Goal: Task Accomplishment & Management: Manage account settings

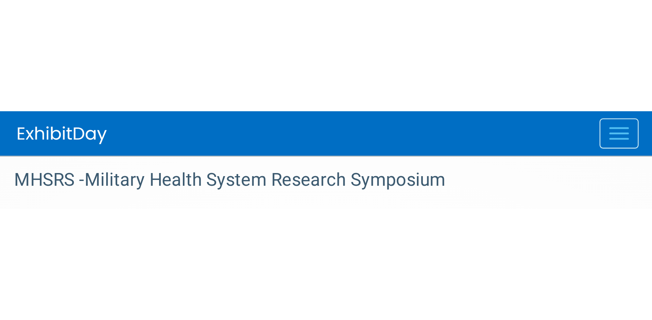
scroll to position [6, 0]
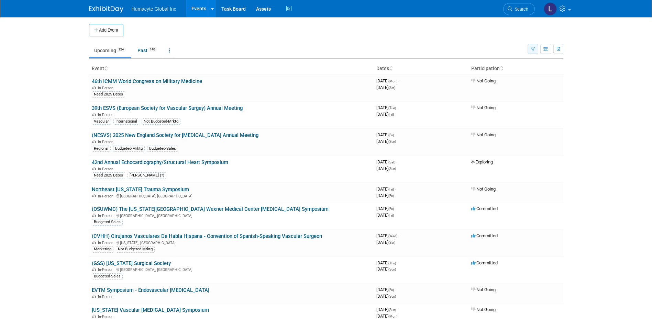
click at [533, 46] on button "button" at bounding box center [533, 49] width 11 height 10
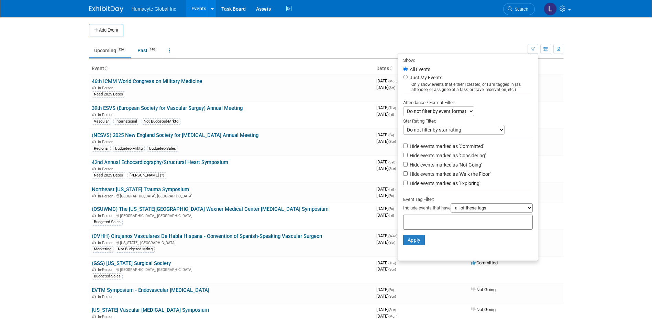
click at [454, 159] on label "Hide events marked as 'Considering'" at bounding box center [446, 155] width 77 height 7
click at [408, 157] on input "Hide events marked as 'Considering'" at bounding box center [405, 155] width 4 height 4
checkbox input "true"
click at [454, 165] on label "Hide events marked as 'Not Going'" at bounding box center [445, 165] width 74 height 7
click at [408, 165] on input "Hide events marked as 'Not Going'" at bounding box center [405, 164] width 4 height 4
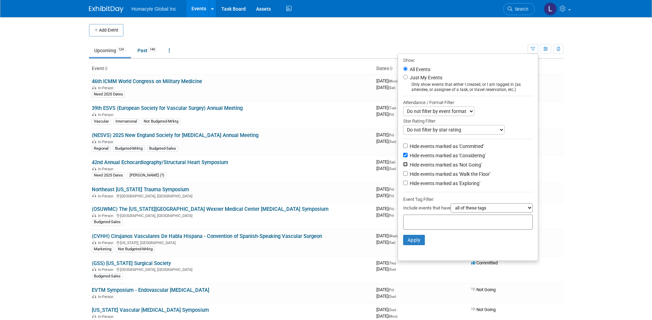
checkbox input "true"
click at [452, 176] on label "Hide events marked as 'Walk the Floor'" at bounding box center [449, 174] width 82 height 7
click at [408, 176] on input "Hide events marked as 'Walk the Floor'" at bounding box center [405, 174] width 4 height 4
checkbox input "true"
click at [453, 187] on label "Hide events marked as 'Exploring'" at bounding box center [444, 183] width 72 height 7
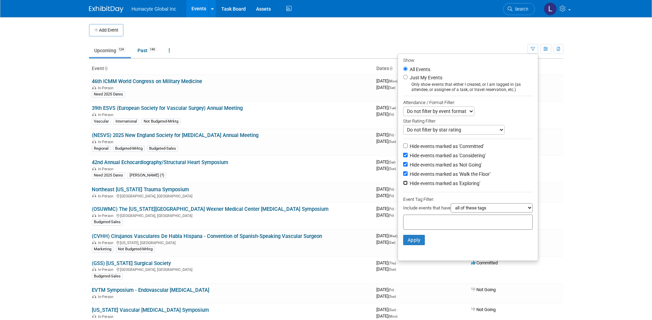
click at [408, 185] on input "Hide events marked as 'Exploring'" at bounding box center [405, 183] width 4 height 4
checkbox input "true"
click at [407, 242] on button "Apply" at bounding box center [414, 240] width 22 height 10
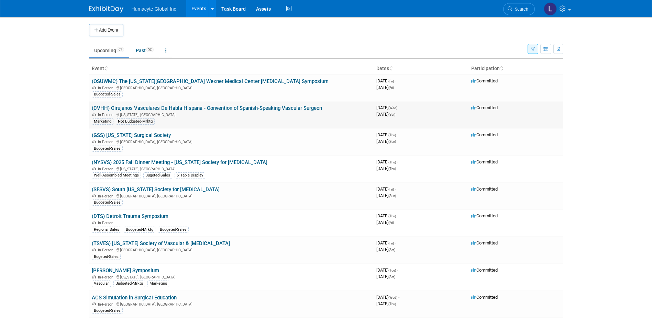
click at [177, 109] on link "(CVHH) Cirujanos Vasculares De Habla Hispana - Convention of Spanish-Speaking V…" at bounding box center [207, 108] width 230 height 6
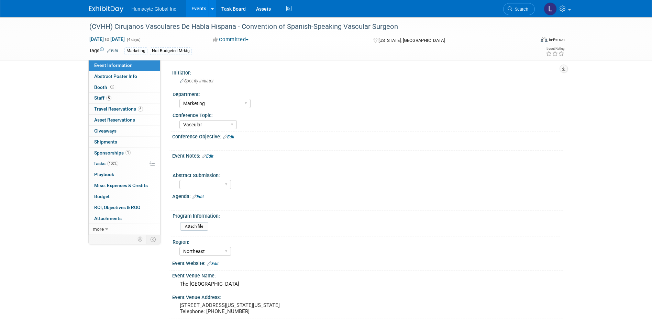
select select "Marketing"
select select "Vascular"
select select "Northeast"
click at [99, 164] on span "Tasks 100%" at bounding box center [106, 164] width 25 height 6
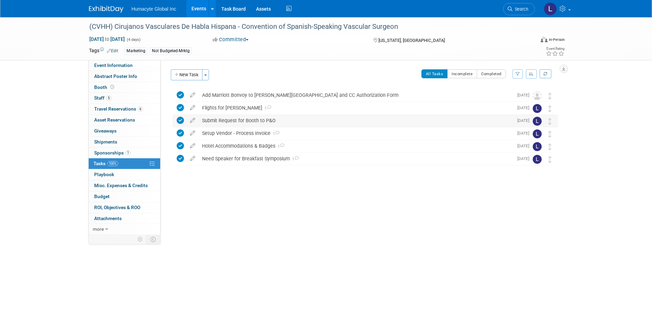
click at [241, 120] on div "Submit Request for Booth to P&O" at bounding box center [356, 121] width 315 height 12
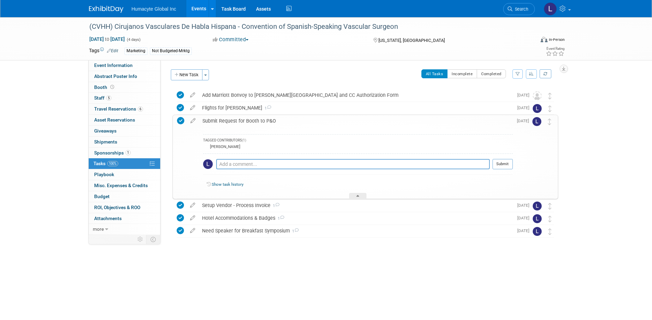
click at [241, 120] on div "Submit Request for Booth to P&O" at bounding box center [356, 121] width 314 height 12
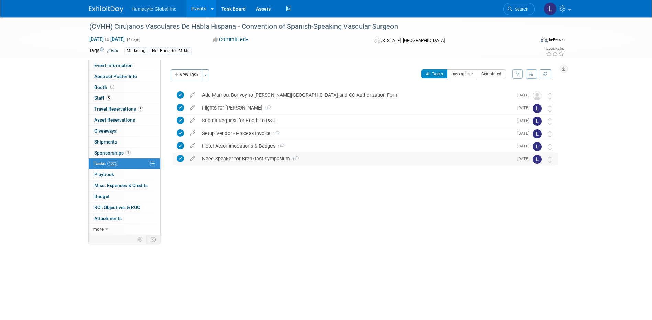
click at [236, 160] on div "Need Speaker for Breakfast Symposium 1" at bounding box center [356, 159] width 315 height 12
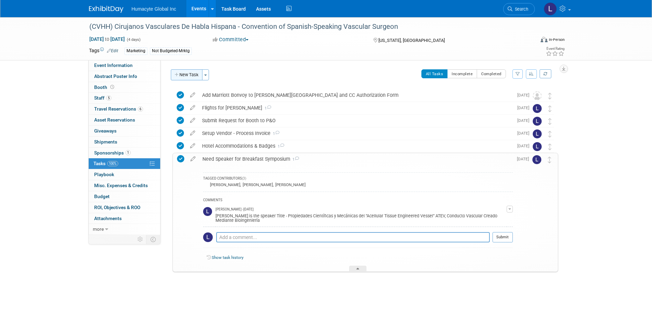
click at [184, 75] on button "New Task" at bounding box center [187, 74] width 32 height 11
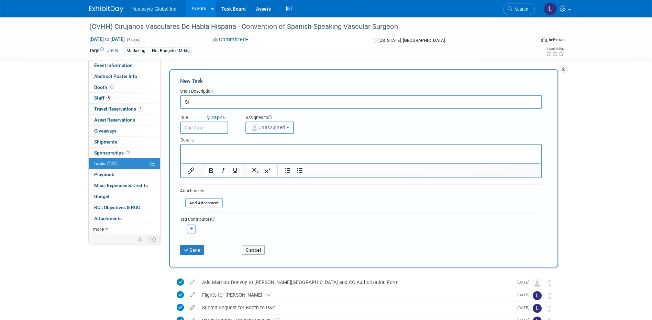
type input "S"
drag, startPoint x: 188, startPoint y: 101, endPoint x: 157, endPoint y: 98, distance: 30.8
click at [162, 102] on div "Initiator: Specify initiator Department: Discovery & Pipeline Commercial Manage…" at bounding box center [362, 147] width 403 height 175
click at [320, 99] on input "HANDS ON WORKSHOP/SIMULATION SESSION" at bounding box center [361, 102] width 362 height 14
type input "HANDS ON WORKSHOP/SIMULATION SESSION"
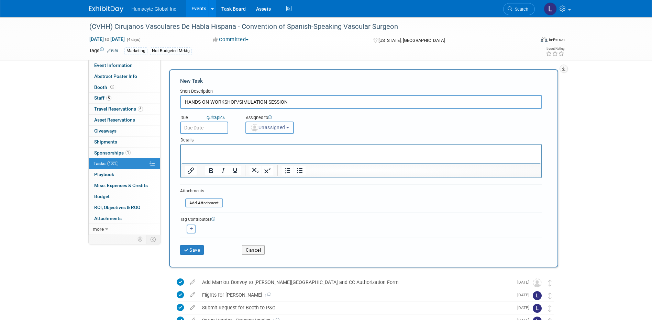
click at [282, 124] on button "Unassigned" at bounding box center [269, 128] width 49 height 12
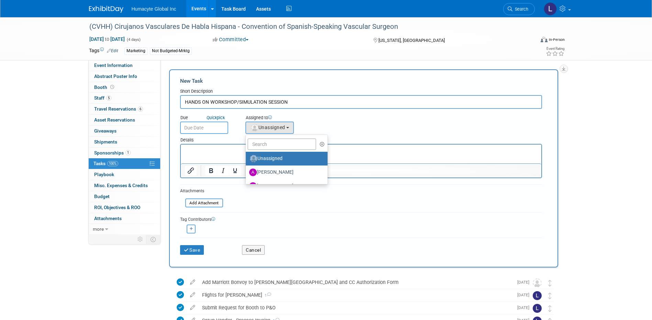
click at [258, 138] on ul "Unassigned Adrian Diazgonsen Anthony Mattair B. J. Scheessele Brenden Wally Car…" at bounding box center [286, 160] width 83 height 50
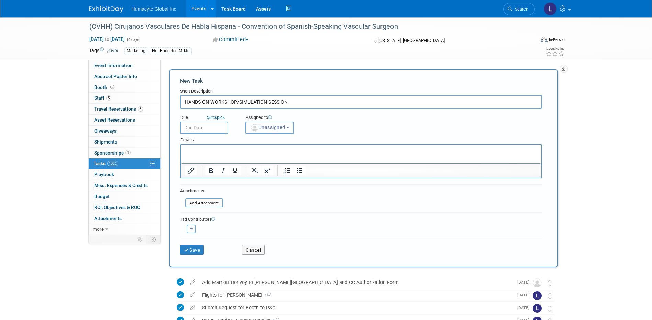
click at [256, 133] on button "Unassigned" at bounding box center [269, 128] width 49 height 12
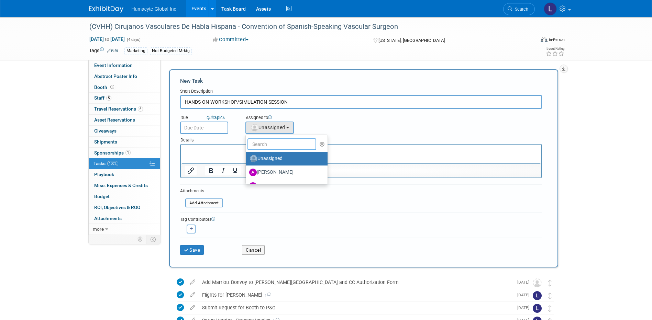
click at [257, 144] on input "text" at bounding box center [282, 145] width 69 height 12
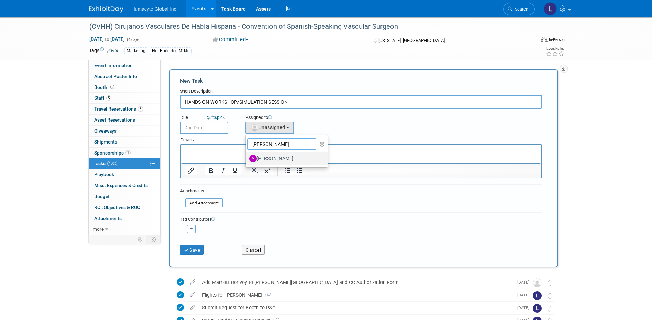
type input "Anthony"
click at [261, 156] on label "Anthony Mattair" at bounding box center [285, 158] width 72 height 11
click at [247, 156] on input "Anthony Mattair" at bounding box center [244, 158] width 4 height 4
select select "32496a97-0b70-4248-9380-580a718ec7dd"
click at [206, 128] on input "text" at bounding box center [204, 128] width 48 height 12
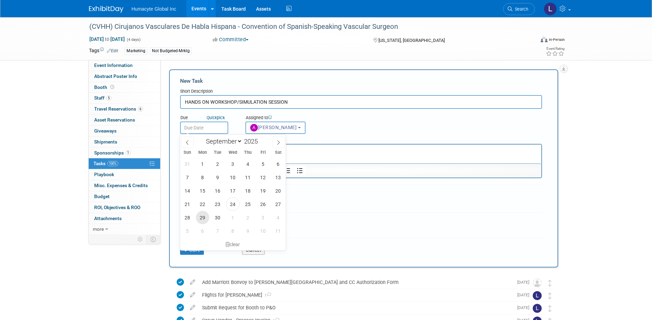
click at [205, 216] on span "29" at bounding box center [202, 217] width 13 height 13
type input "Sep 29, 2025"
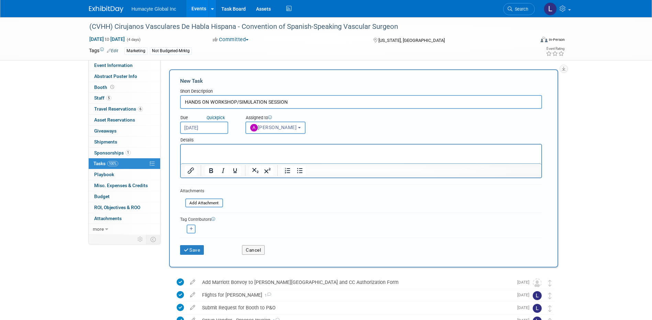
click at [222, 154] on html at bounding box center [361, 150] width 361 height 10
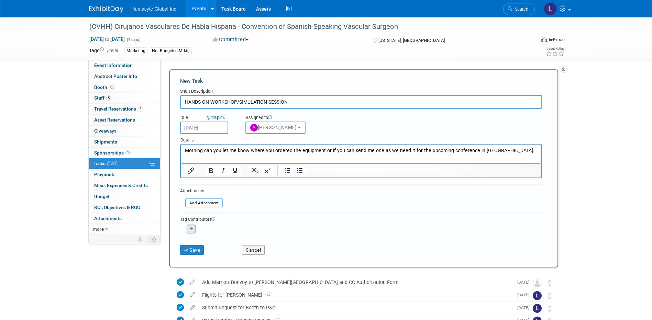
click at [192, 231] on icon "button" at bounding box center [191, 229] width 3 height 4
select select
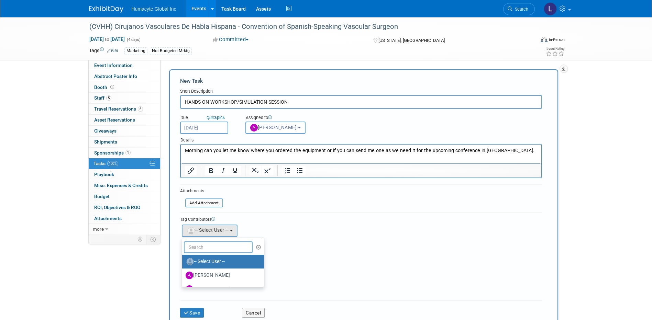
click at [192, 245] on input "text" at bounding box center [218, 248] width 69 height 12
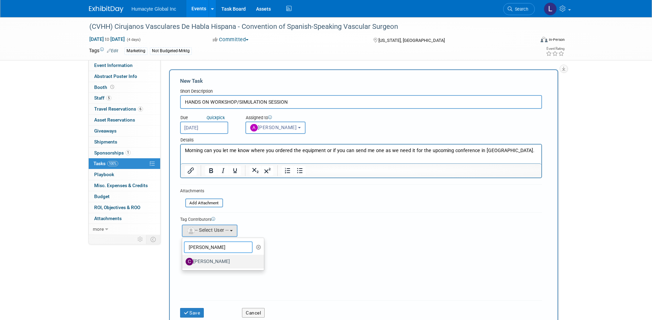
type input "Carlos"
click at [214, 266] on label "Carlos Martin Colindres" at bounding box center [222, 261] width 72 height 11
click at [183, 263] on input "Carlos Martin Colindres" at bounding box center [181, 261] width 4 height 4
select select "f095c606-68fd-4d79-ba94-10491e92a45f"
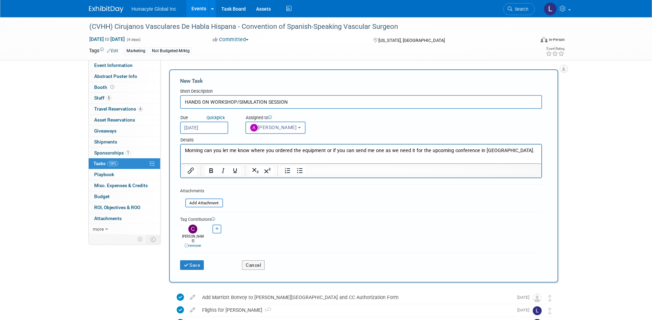
click at [217, 232] on button "button" at bounding box center [216, 229] width 9 height 9
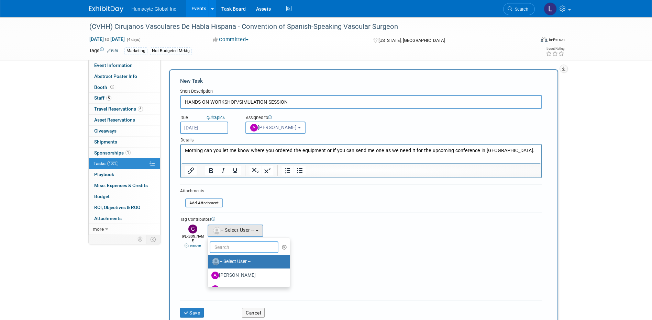
click at [229, 247] on input "text" at bounding box center [244, 248] width 69 height 12
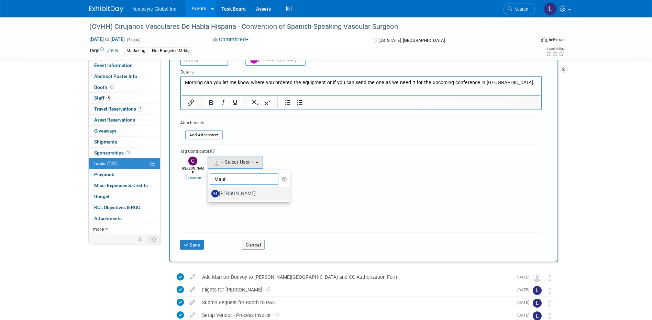
scroll to position [69, 0]
type input "Maur"
click at [234, 196] on label "Mauricio Berdugo" at bounding box center [247, 193] width 72 height 11
click at [209, 195] on input "Mauricio Berdugo" at bounding box center [207, 192] width 4 height 4
select select "877ac90a-8c9e-4081-a792-3c66905cfac0"
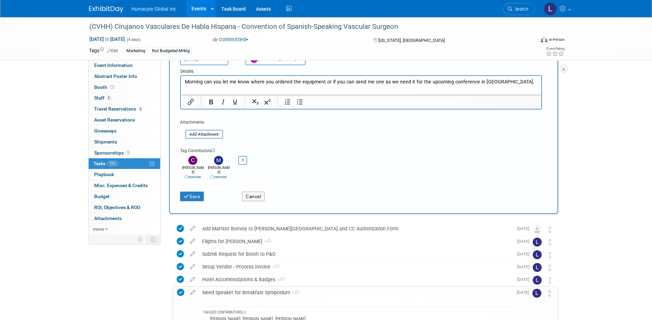
click at [242, 161] on icon "button" at bounding box center [242, 160] width 3 height 4
select select
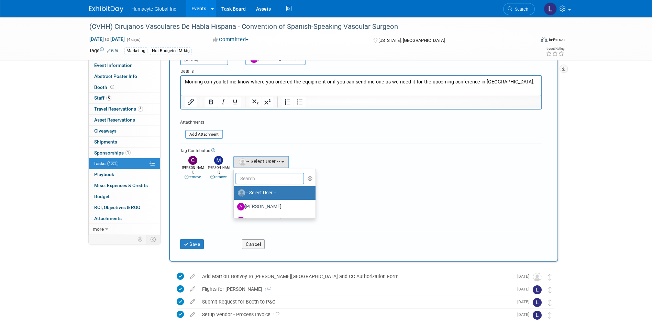
click at [253, 174] on input "text" at bounding box center [270, 179] width 69 height 12
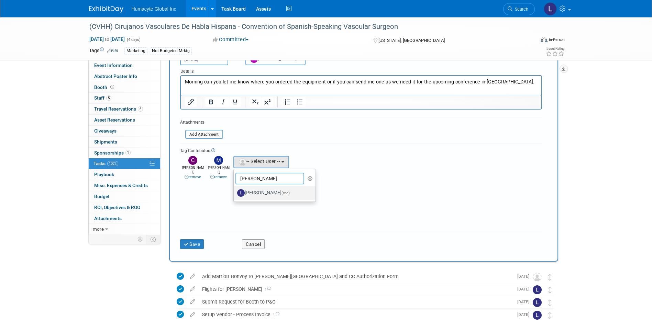
type input "Linda"
click at [271, 186] on link "Linda Hamilton (me)" at bounding box center [275, 193] width 82 height 14
click at [271, 193] on label "Linda Hamilton (me)" at bounding box center [273, 193] width 72 height 11
click at [235, 193] on input "Linda Hamilton (me)" at bounding box center [232, 192] width 4 height 4
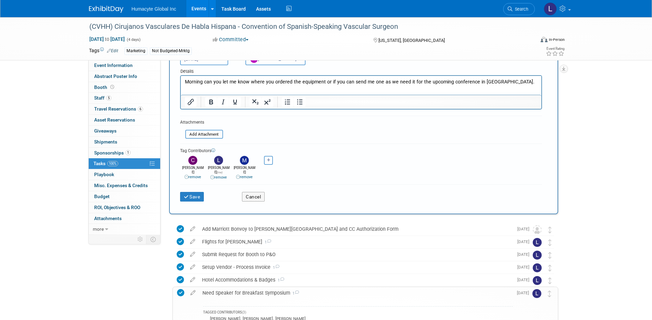
click at [236, 86] on html "Morning can you let me know where you ordered the equipment or if you can send …" at bounding box center [361, 81] width 361 height 10
click at [231, 86] on html "Morning can you let me know where you ordered the equipment or if you can send …" at bounding box center [361, 81] width 361 height 10
click at [500, 80] on p "Morning can you let me know where you ordered the equipment or if you can send …" at bounding box center [361, 82] width 353 height 7
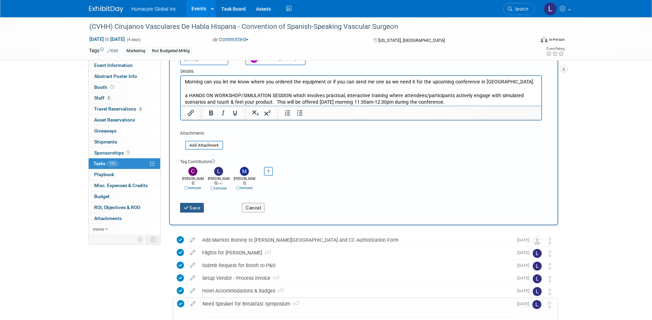
click at [196, 203] on button "Save" at bounding box center [192, 208] width 24 height 10
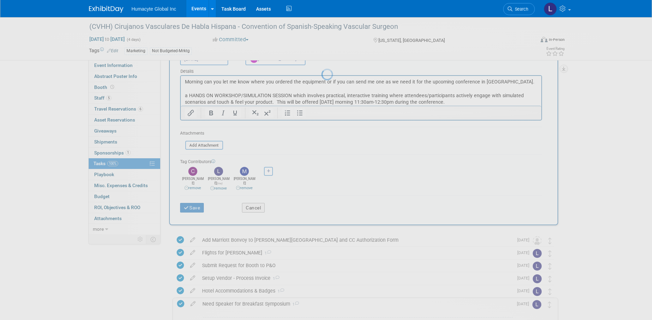
scroll to position [0, 0]
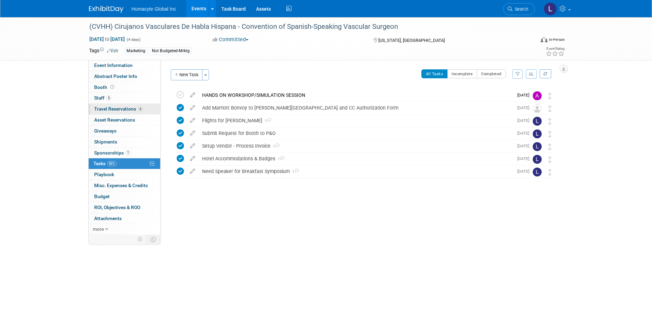
click at [98, 110] on span "Travel Reservations 6" at bounding box center [118, 109] width 49 height 6
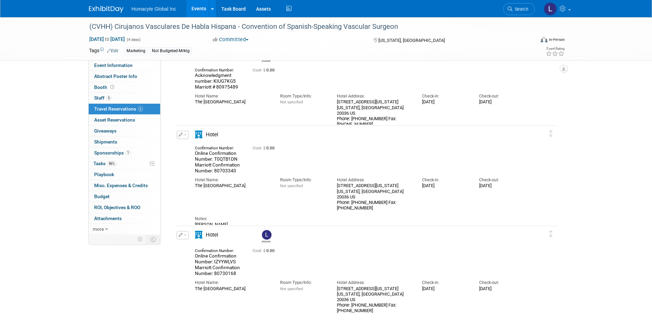
scroll to position [258, 0]
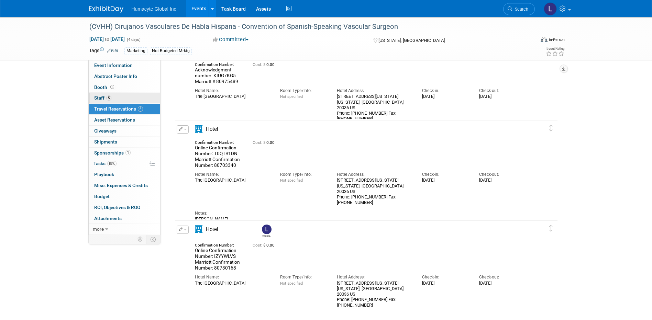
click at [101, 99] on span "Staff 5" at bounding box center [102, 98] width 17 height 6
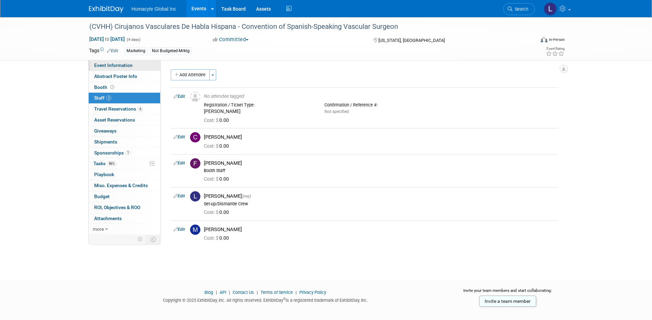
click at [93, 64] on link "Event Information" at bounding box center [125, 65] width 72 height 11
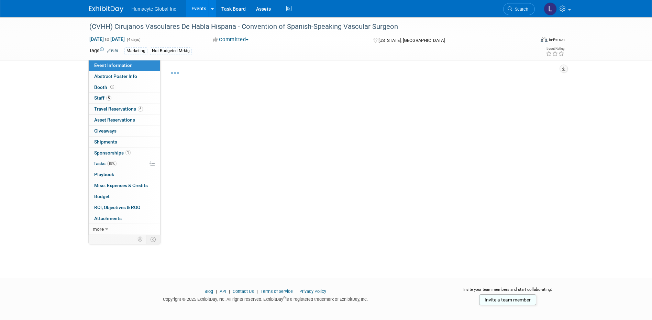
select select "Marketing"
select select "Vascular"
select select "Northeast"
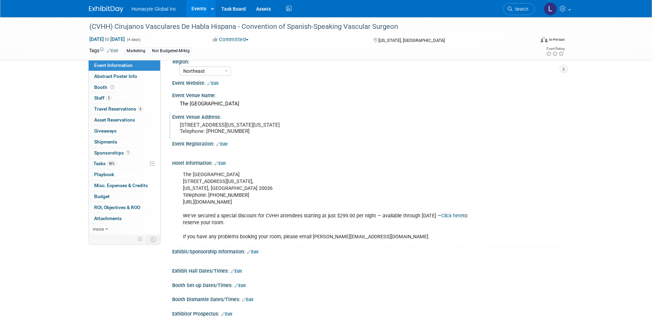
scroll to position [171, 0]
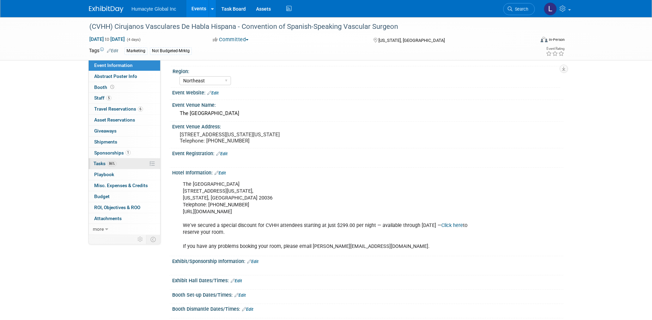
click at [101, 162] on span "Tasks 86%" at bounding box center [105, 164] width 23 height 6
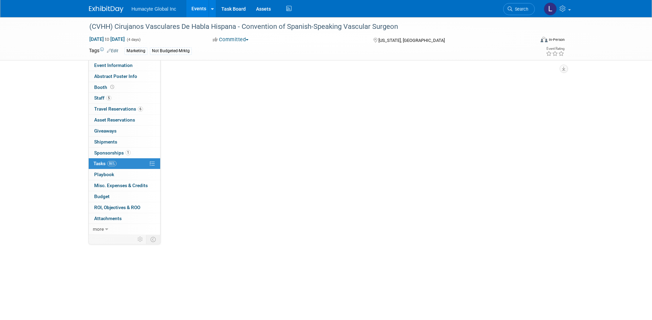
scroll to position [0, 0]
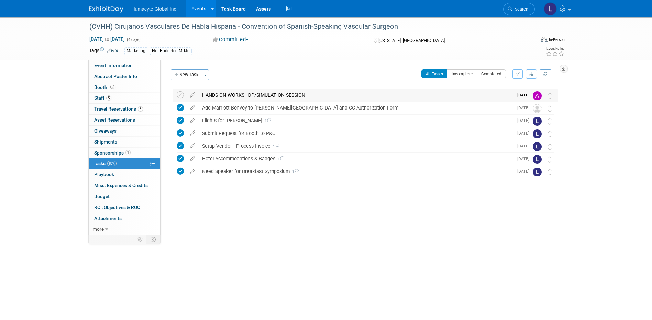
click at [279, 95] on div "HANDS ON WORKSHOP/SIMULATION SESSION" at bounding box center [356, 95] width 315 height 12
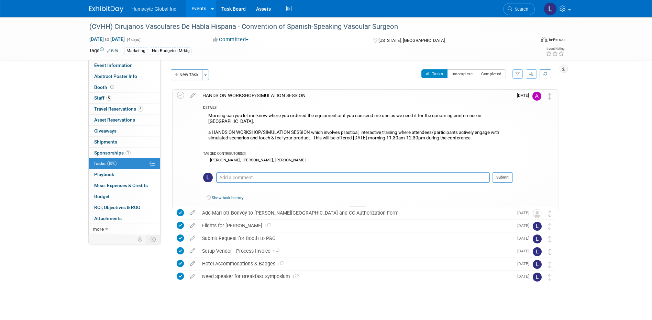
drag, startPoint x: 484, startPoint y: 132, endPoint x: 206, endPoint y: 128, distance: 278.2
click at [206, 128] on div "Morning can you let me know where you ordered the equipment or if you can send …" at bounding box center [358, 127] width 310 height 33
drag, startPoint x: 206, startPoint y: 128, endPoint x: 236, endPoint y: 129, distance: 30.3
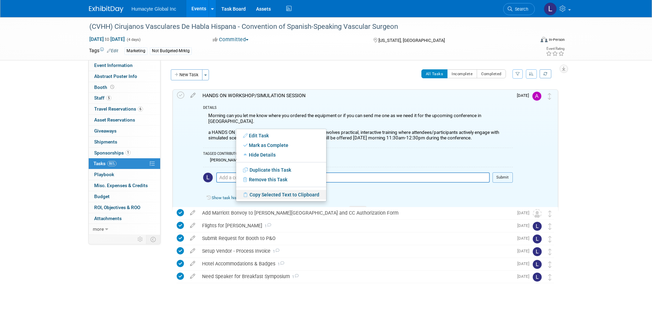
click at [264, 194] on link "Copy Selected Text to Clipboard" at bounding box center [281, 195] width 90 height 10
copy div "a HANDS ON WORKSHOP/SIMULATION SESSION which involves practical, interactive tr…"
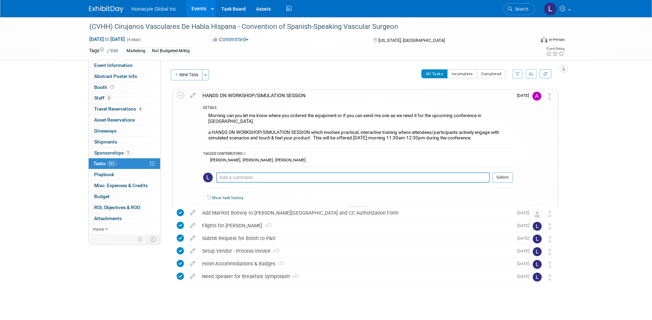
click at [402, 157] on div "Carlos Martin Colindres , Linda Hamilton , Mauricio Berdugo" at bounding box center [358, 160] width 310 height 6
